Goal: Task Accomplishment & Management: Use online tool/utility

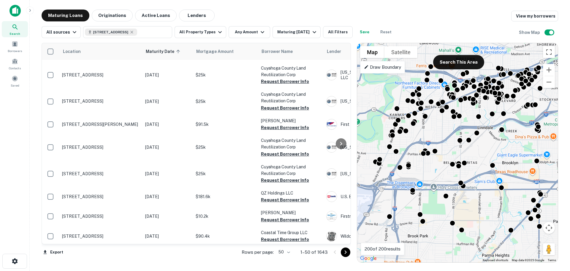
scroll to position [30, 0]
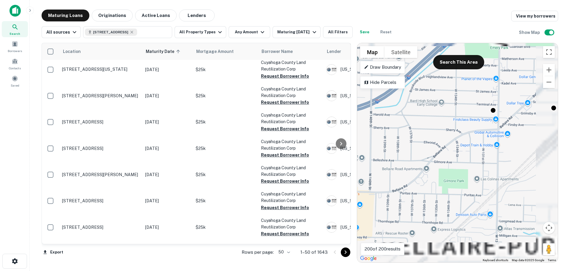
drag, startPoint x: 471, startPoint y: 153, endPoint x: 416, endPoint y: 135, distance: 57.3
click at [416, 135] on div "To activate drag with keyboard, press Alt + Enter. Once in keyboard drag state,…" at bounding box center [457, 152] width 201 height 219
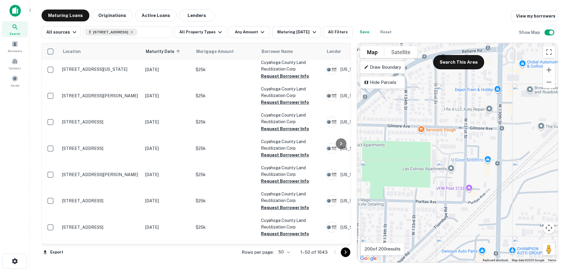
drag, startPoint x: 433, startPoint y: 195, endPoint x: 451, endPoint y: 177, distance: 25.4
click at [451, 180] on div "To activate drag with keyboard, press Alt + Enter. Once in keyboard drag state,…" at bounding box center [457, 152] width 201 height 219
click at [448, 170] on div "To activate drag with keyboard, press Alt + Enter. Once in keyboard drag state,…" at bounding box center [457, 152] width 201 height 219
click at [451, 172] on div "To activate drag with keyboard, press Alt + Enter. Once in keyboard drag state,…" at bounding box center [457, 152] width 201 height 219
click at [449, 168] on div "To activate drag with keyboard, press Alt + Enter. Once in keyboard drag state,…" at bounding box center [457, 152] width 201 height 219
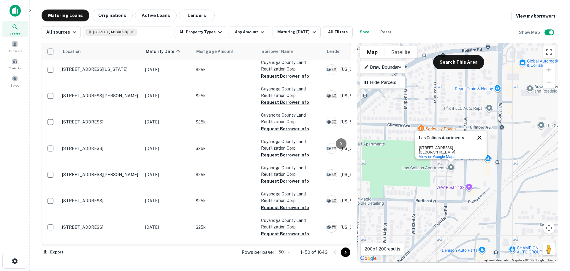
click at [481, 137] on button "Close" at bounding box center [479, 137] width 14 height 14
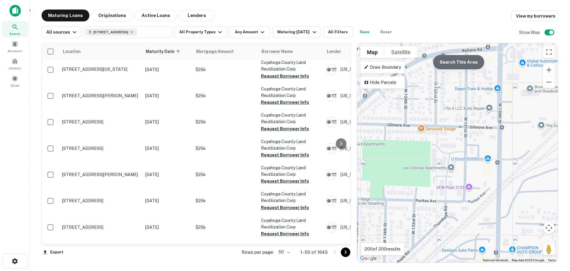
click at [449, 69] on button "Search This Area" at bounding box center [458, 62] width 51 height 14
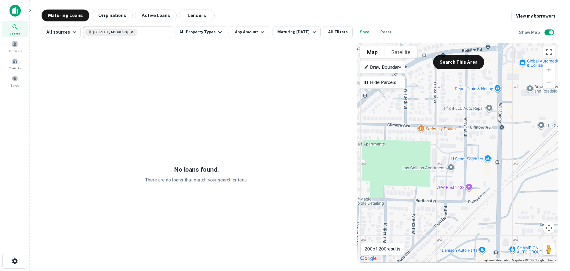
click at [134, 31] on icon at bounding box center [131, 32] width 5 height 5
type input "**********"
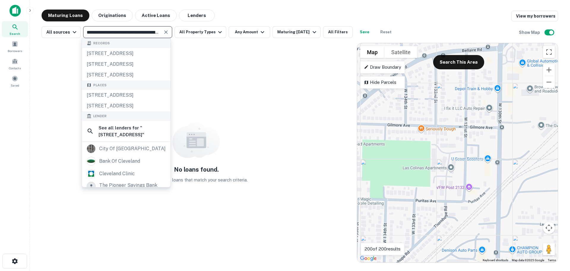
click at [248, 128] on div "No loans found. There are no loans that match your search criteria." at bounding box center [196, 152] width 309 height 219
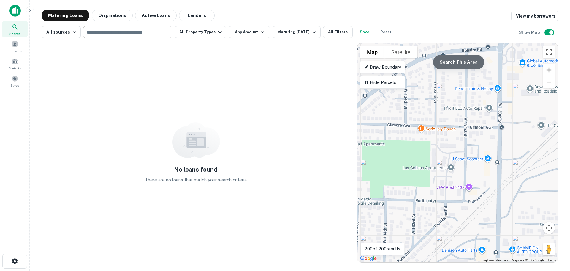
click at [446, 66] on button "Search This Area" at bounding box center [458, 62] width 51 height 14
